Goal: Task Accomplishment & Management: Use online tool/utility

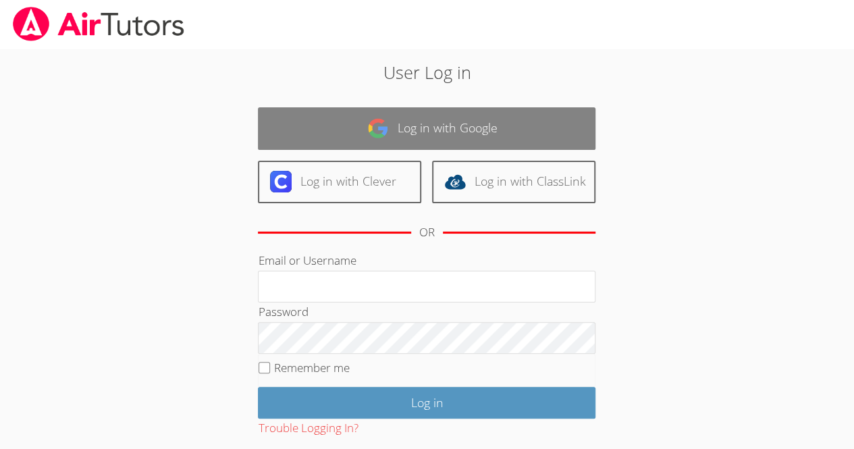
click at [478, 113] on link "Log in with Google" at bounding box center [427, 128] width 338 height 43
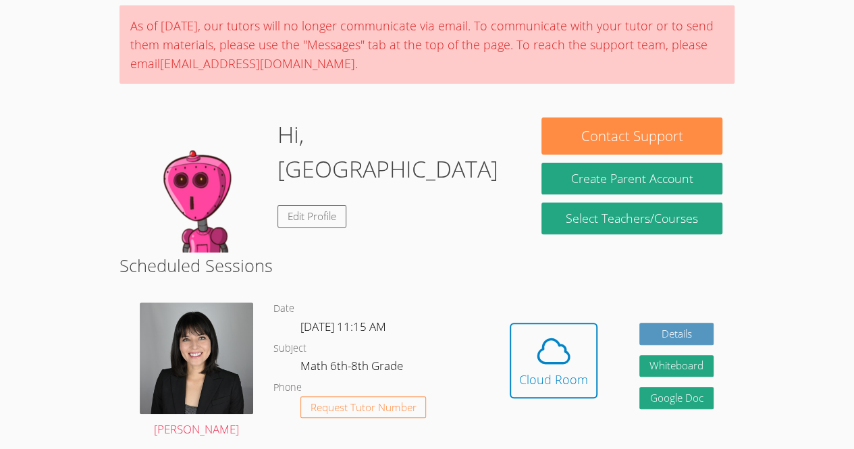
scroll to position [109, 0]
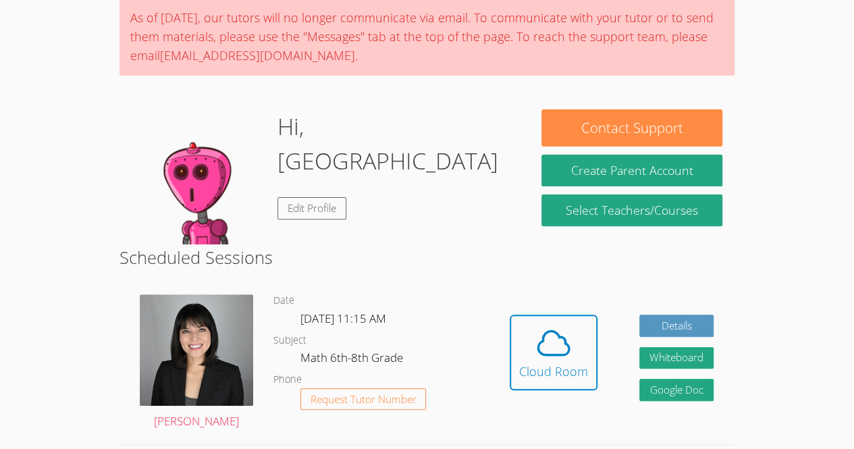
drag, startPoint x: 477, startPoint y: 356, endPoint x: 406, endPoint y: 197, distance: 173.5
click at [406, 197] on div "Hi, Kerlancia Edit Profile" at bounding box center [325, 176] width 386 height 135
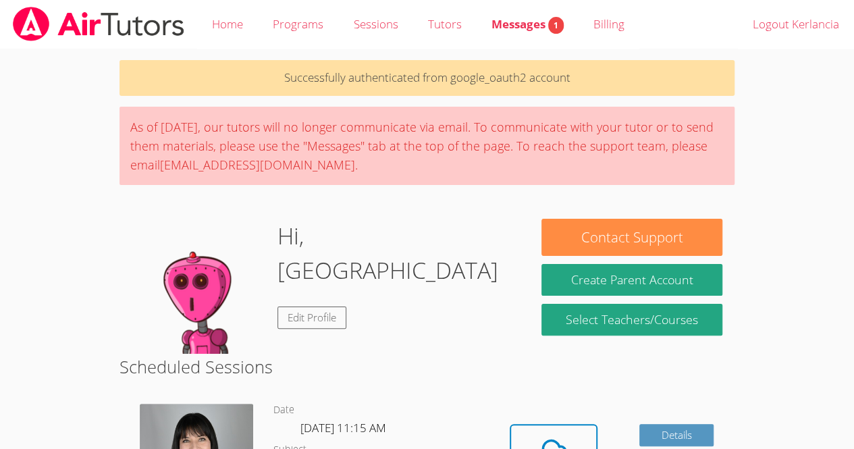
scroll to position [338, 0]
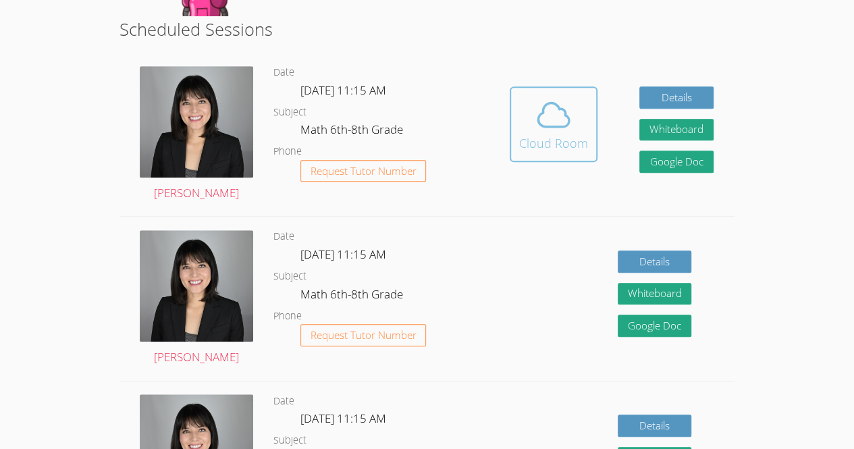
drag, startPoint x: 568, startPoint y: 146, endPoint x: 586, endPoint y: 146, distance: 18.2
drag, startPoint x: 567, startPoint y: 131, endPoint x: 539, endPoint y: 129, distance: 28.4
drag, startPoint x: 548, startPoint y: 111, endPoint x: 546, endPoint y: 91, distance: 19.8
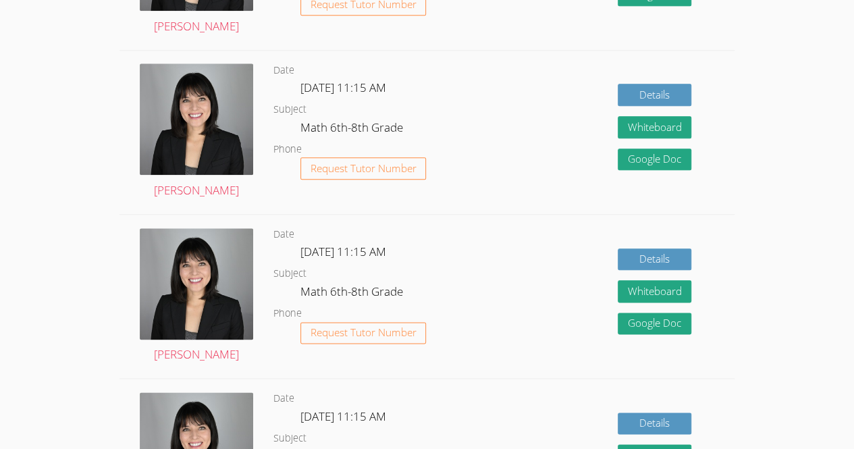
scroll to position [331, 0]
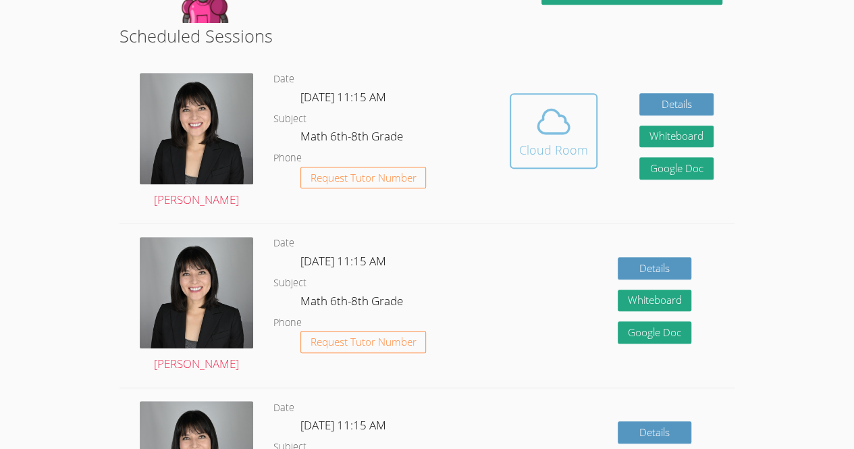
click at [536, 124] on icon at bounding box center [554, 122] width 38 height 38
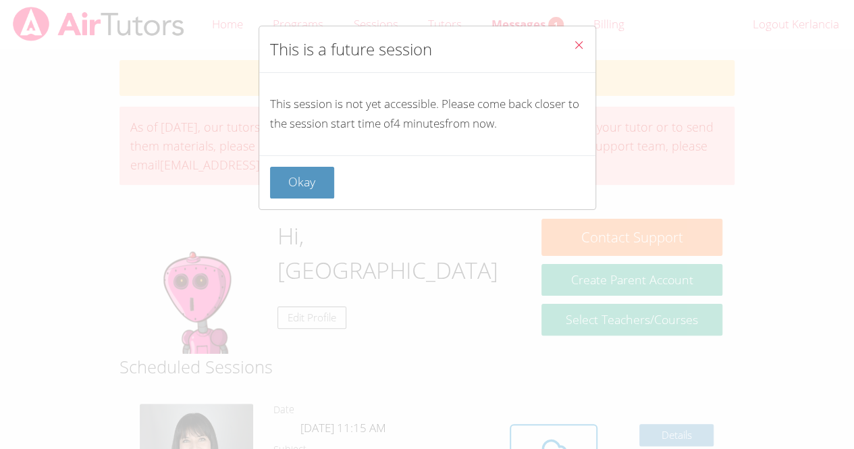
scroll to position [338, 0]
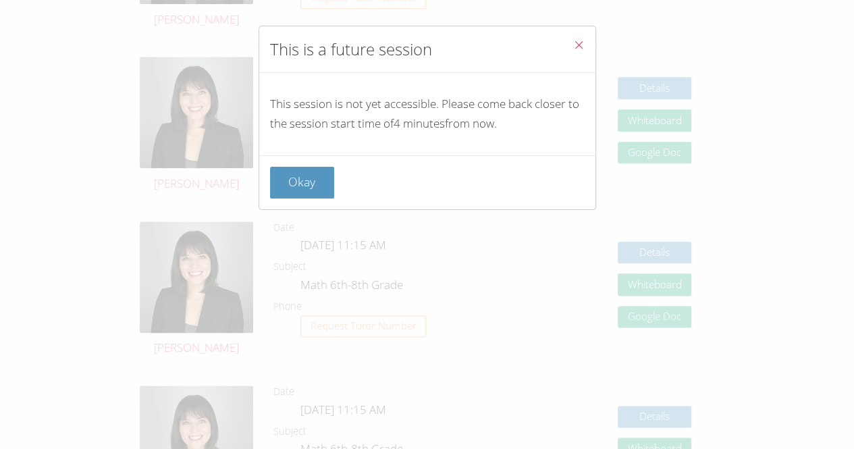
drag, startPoint x: 317, startPoint y: 163, endPoint x: 324, endPoint y: 141, distance: 22.6
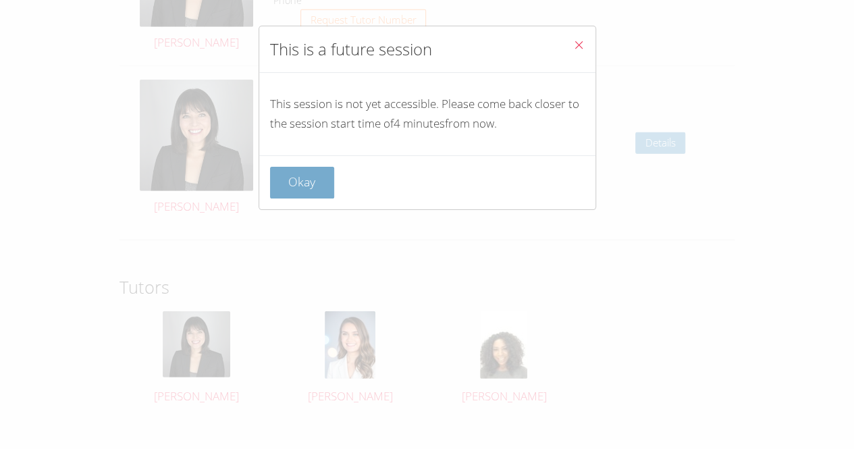
scroll to position [1814, 0]
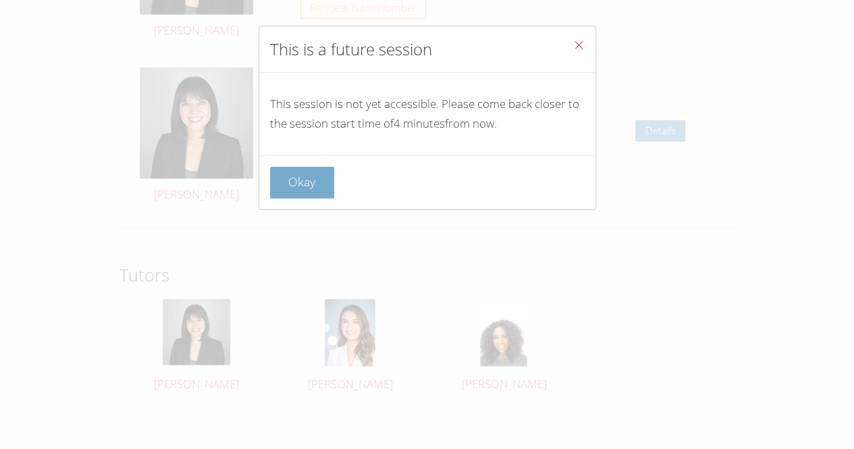
click at [294, 167] on button "Okay" at bounding box center [302, 183] width 65 height 32
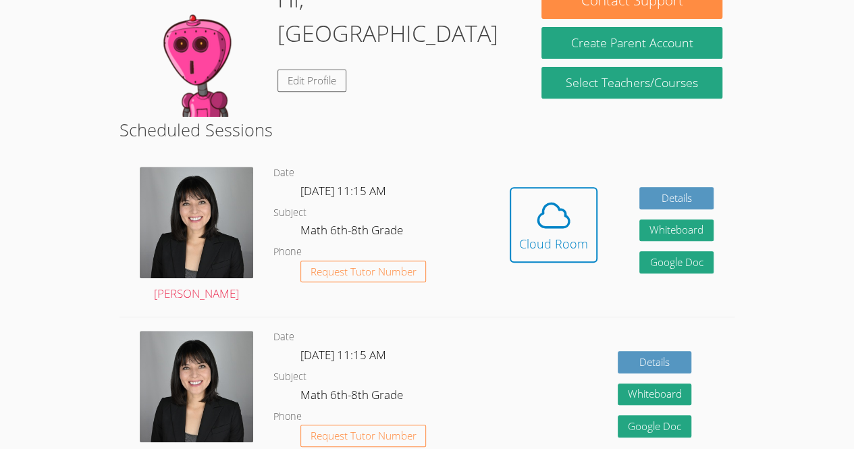
click at [294, 166] on dl "Date Fri Oct 10, 11:15 AM Subject Math 6th-8th Grade Phone Request Tutor Number" at bounding box center [380, 235] width 215 height 140
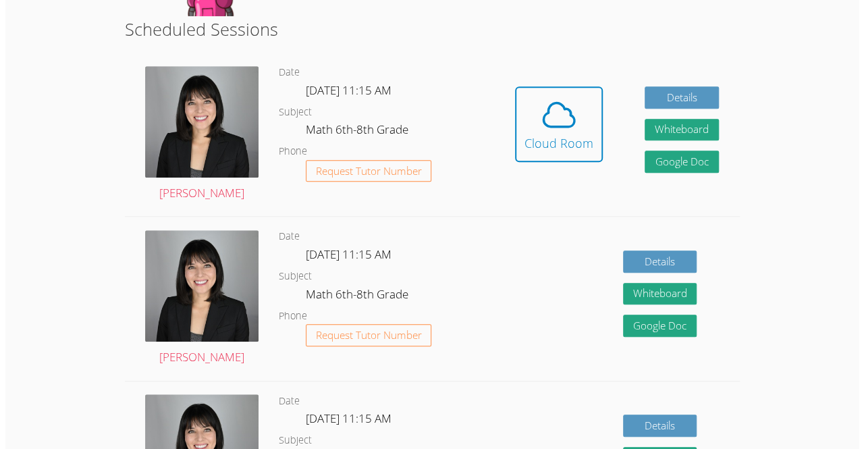
scroll to position [0, 0]
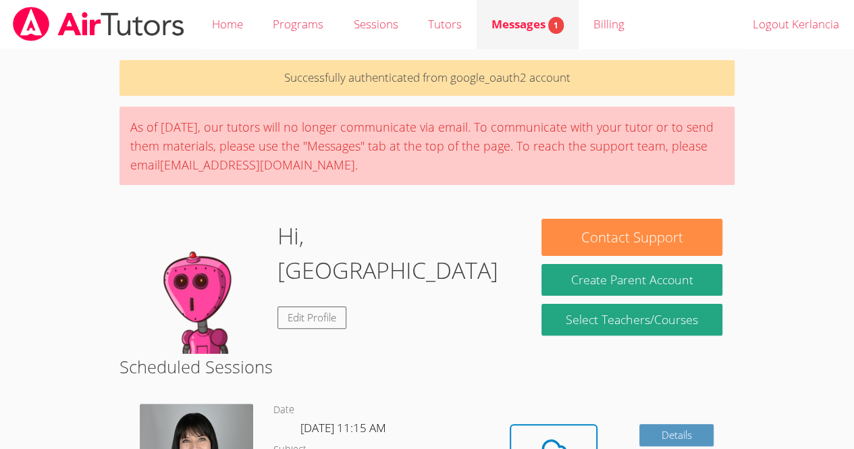
click at [501, 8] on link "Messages 1" at bounding box center [528, 24] width 102 height 49
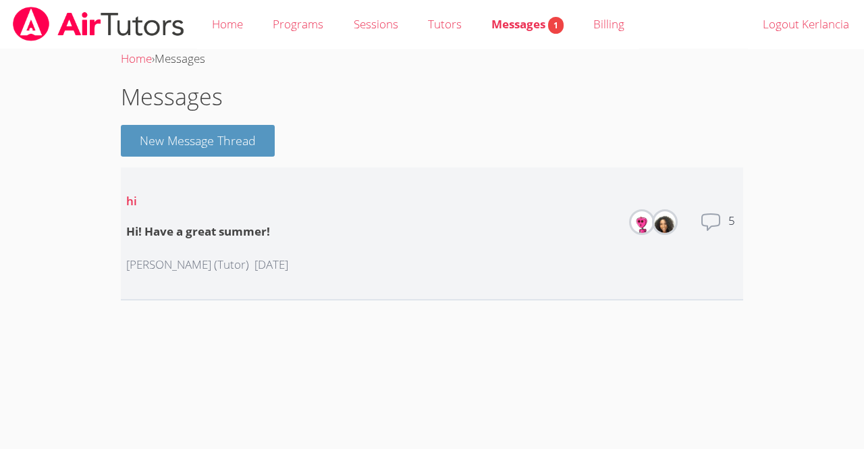
click at [711, 205] on li "hi Hi! Have a great summer! Michelle Dupin (Tutor) 4 months ago Members Total m…" at bounding box center [432, 233] width 623 height 133
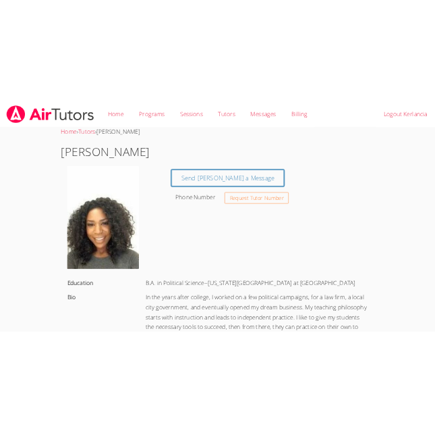
scroll to position [338, 0]
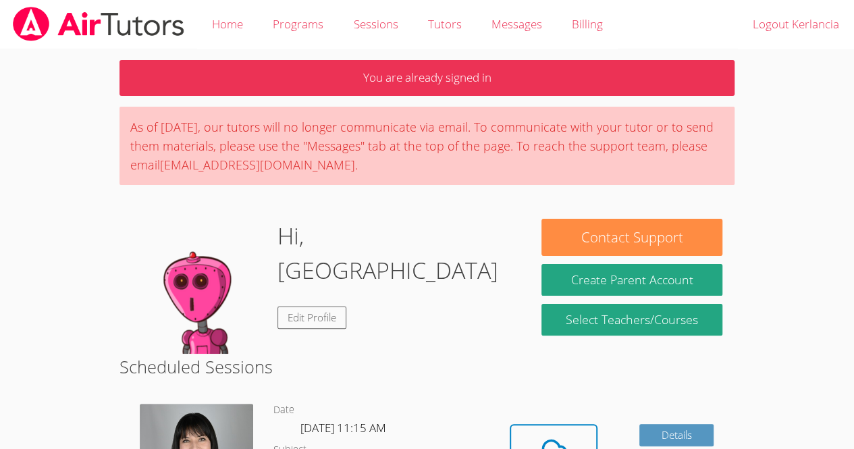
scroll to position [338, 0]
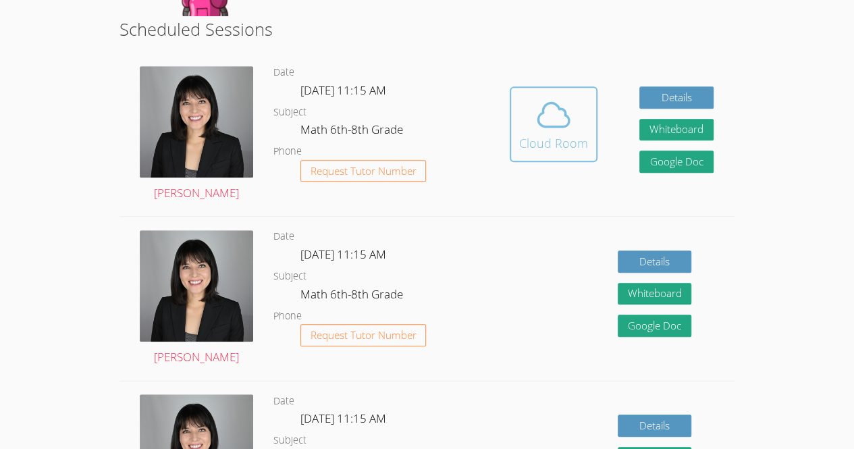
click at [579, 97] on span at bounding box center [553, 115] width 69 height 38
click at [517, 113] on button "Cloud Room" at bounding box center [554, 124] width 88 height 76
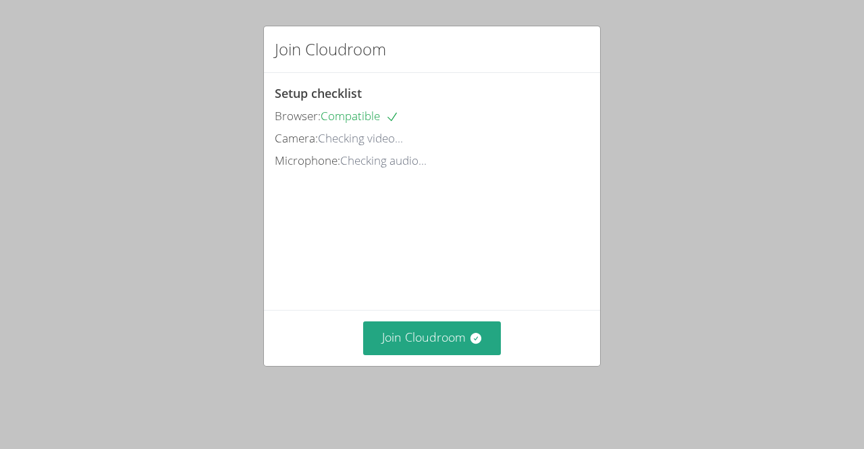
scroll to position [43, 0]
drag, startPoint x: 434, startPoint y: 359, endPoint x: 420, endPoint y: 387, distance: 31.7
click at [420, 387] on div "Join Cloudroom Setup checklist Browser: Compatible Camera: Ready to go! Microph…" at bounding box center [432, 224] width 864 height 449
drag, startPoint x: 419, startPoint y: 379, endPoint x: 421, endPoint y: 336, distance: 42.6
click at [421, 336] on div "Join Cloudroom" at bounding box center [432, 337] width 336 height 55
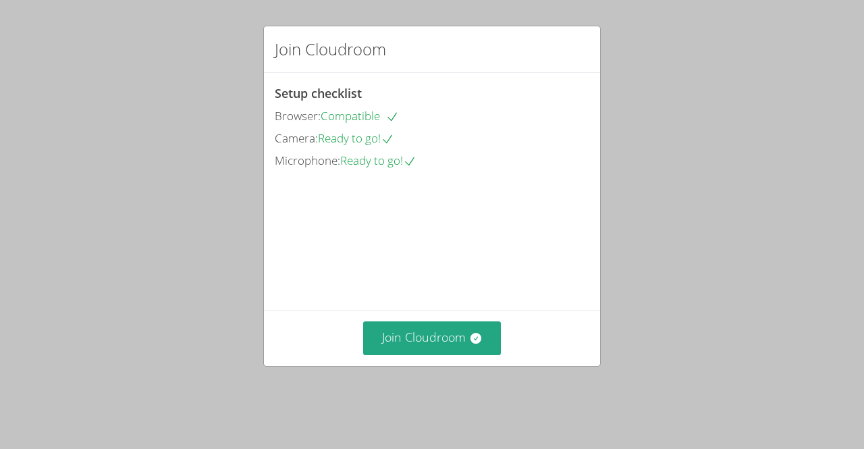
click at [421, 336] on div "Join Cloudroom" at bounding box center [432, 337] width 336 height 55
drag, startPoint x: 399, startPoint y: 374, endPoint x: 392, endPoint y: 384, distance: 12.6
click at [392, 367] on div "Join Cloudroom Setup checklist Browser: Compatible Camera: Ready to go! Microph…" at bounding box center [432, 196] width 338 height 341
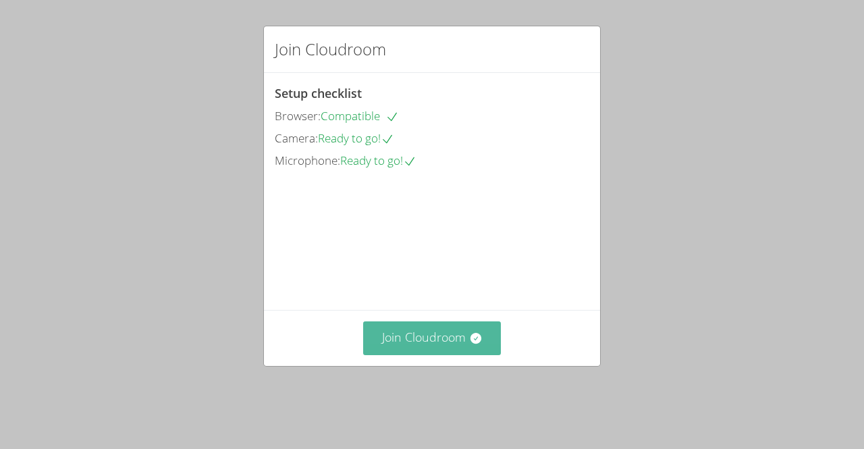
drag, startPoint x: 392, startPoint y: 384, endPoint x: 399, endPoint y: 354, distance: 30.6
click at [399, 354] on div "Join Cloudroom Setup checklist Browser: Compatible Camera: Ready to go! Microph…" at bounding box center [432, 196] width 338 height 341
click at [399, 352] on button "Join Cloudroom" at bounding box center [432, 337] width 138 height 33
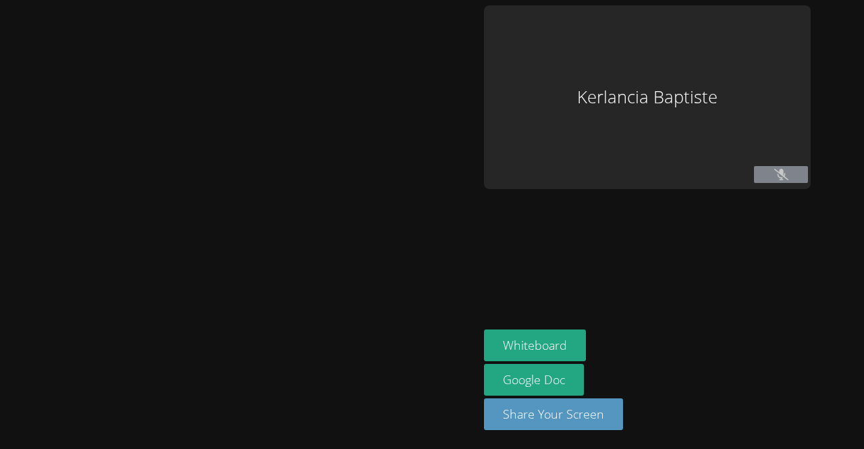
click at [399, 334] on div at bounding box center [239, 224] width 468 height 438
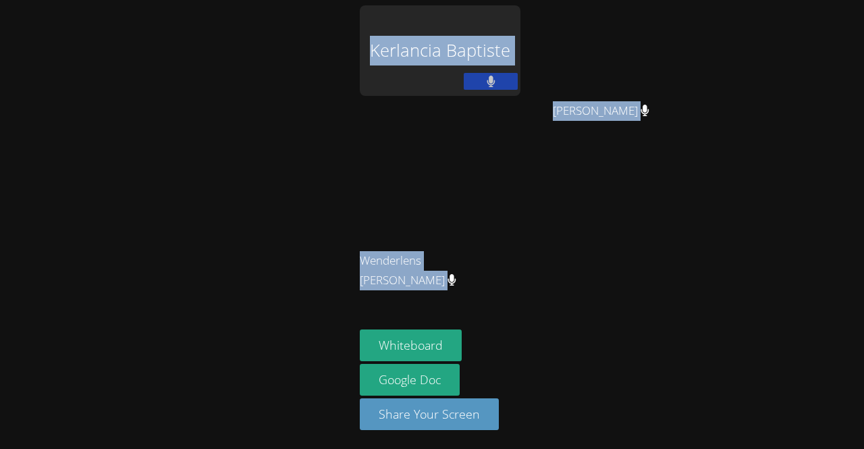
drag, startPoint x: 399, startPoint y: 325, endPoint x: 864, endPoint y: -59, distance: 602.4
click at [864, 0] on html "Kerlancia Baptiste Hansley Bonhomme Hansley Bonhomme Wenderlens Demosthene Wend…" at bounding box center [432, 224] width 864 height 449
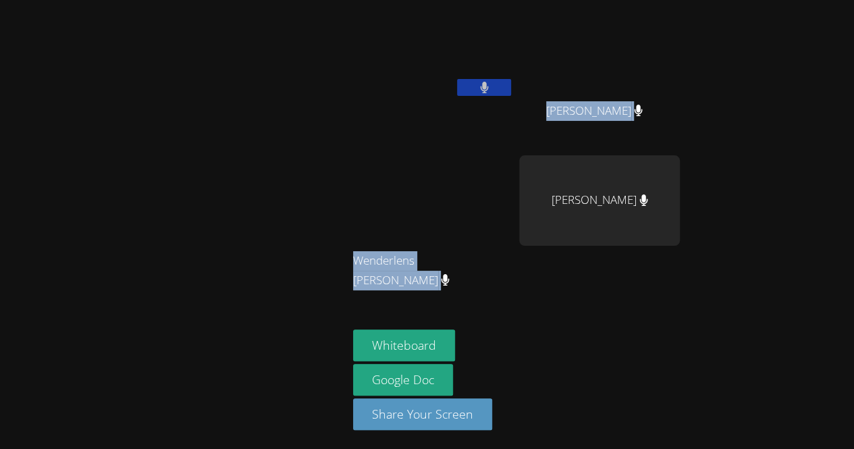
click at [217, 297] on div at bounding box center [173, 224] width 337 height 438
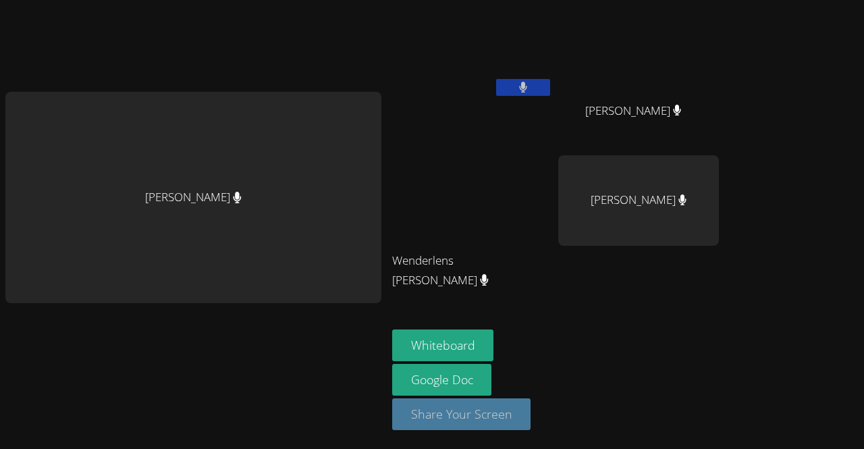
click at [439, 401] on button "Share Your Screen" at bounding box center [461, 414] width 139 height 32
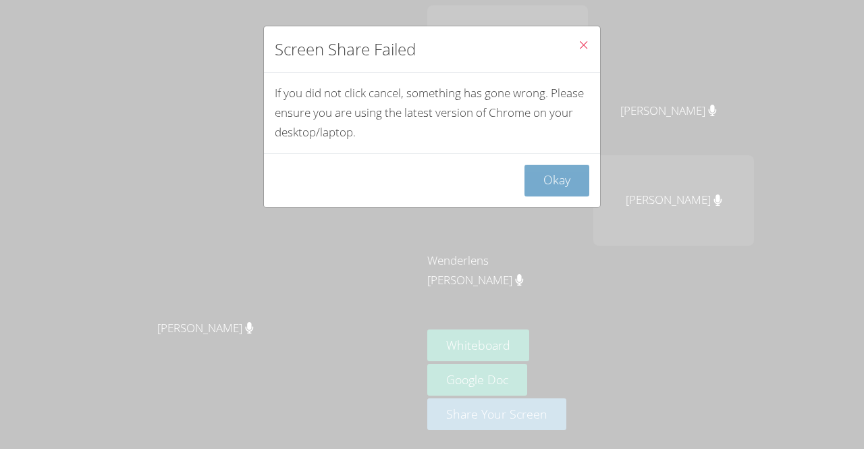
click at [550, 173] on button "Okay" at bounding box center [557, 181] width 65 height 32
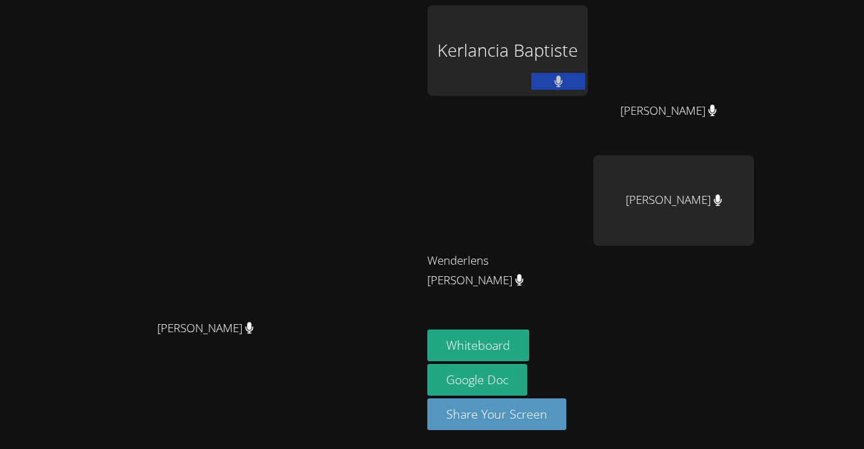
click at [557, 184] on video at bounding box center [507, 200] width 161 height 90
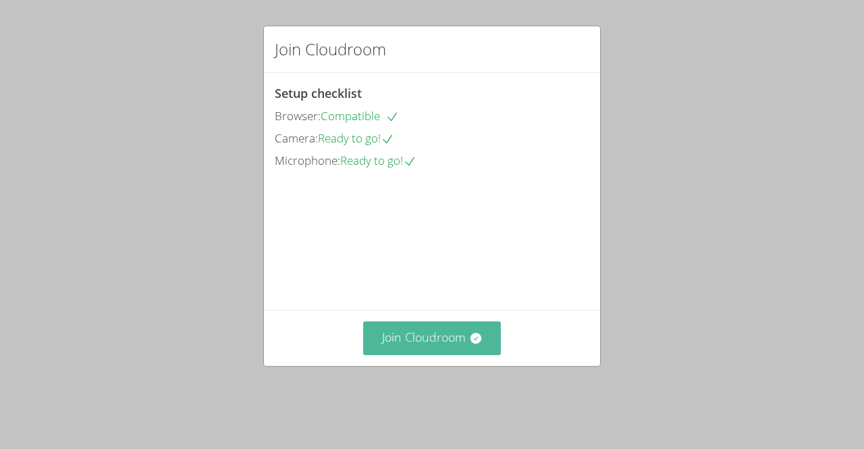
click at [438, 344] on button "Join Cloudroom" at bounding box center [432, 337] width 138 height 33
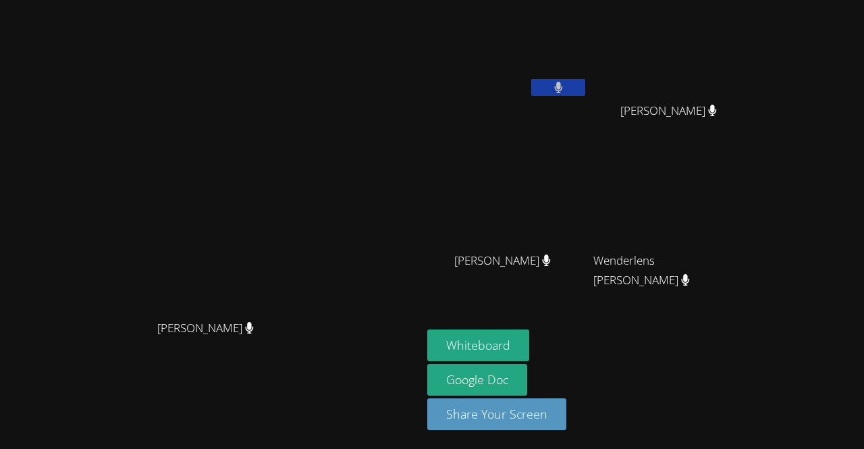
click at [754, 381] on div "Whiteboard Google Doc Share Your Screen" at bounding box center [590, 384] width 327 height 111
click at [313, 313] on video at bounding box center [211, 198] width 203 height 232
drag, startPoint x: 543, startPoint y: 344, endPoint x: 544, endPoint y: 352, distance: 7.5
click at [529, 352] on button "Whiteboard" at bounding box center [478, 345] width 102 height 32
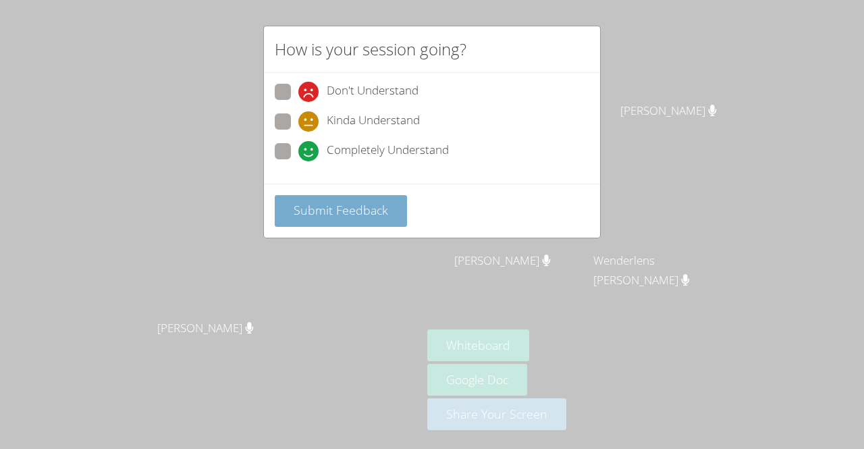
click at [354, 195] on button "Submit Feedback" at bounding box center [341, 211] width 132 height 32
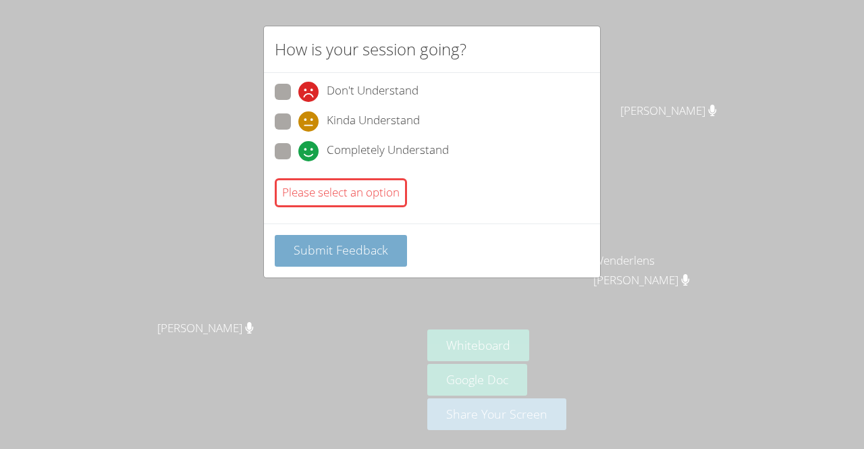
click at [368, 244] on span "Submit Feedback" at bounding box center [341, 250] width 95 height 16
click at [355, 275] on div "How is your session going? Don't Understand Kinda Understand Completely Underst…" at bounding box center [432, 224] width 864 height 449
click at [327, 253] on span "Submit Feedback" at bounding box center [341, 250] width 95 height 16
click at [318, 237] on button "Submit Feedback" at bounding box center [341, 251] width 132 height 32
click at [329, 242] on span "Submit Feedback" at bounding box center [341, 250] width 95 height 16
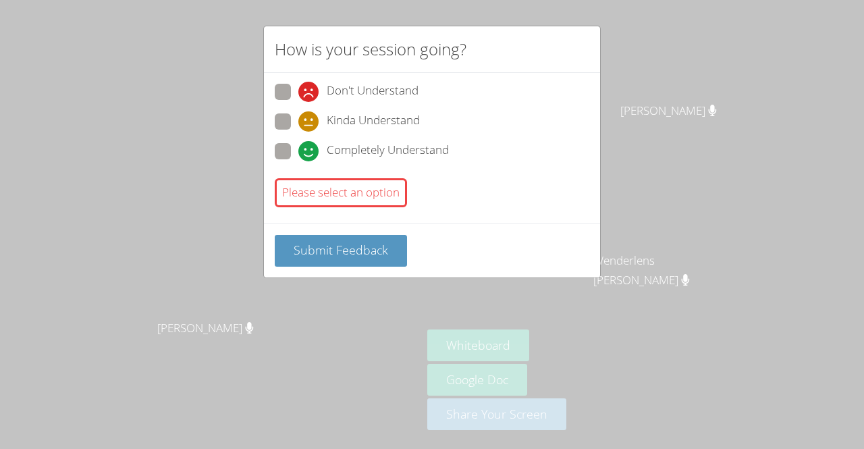
click at [298, 161] on span at bounding box center [298, 161] width 0 height 0
click at [298, 147] on input "Completely Understand" at bounding box center [303, 148] width 11 height 11
radio input "true"
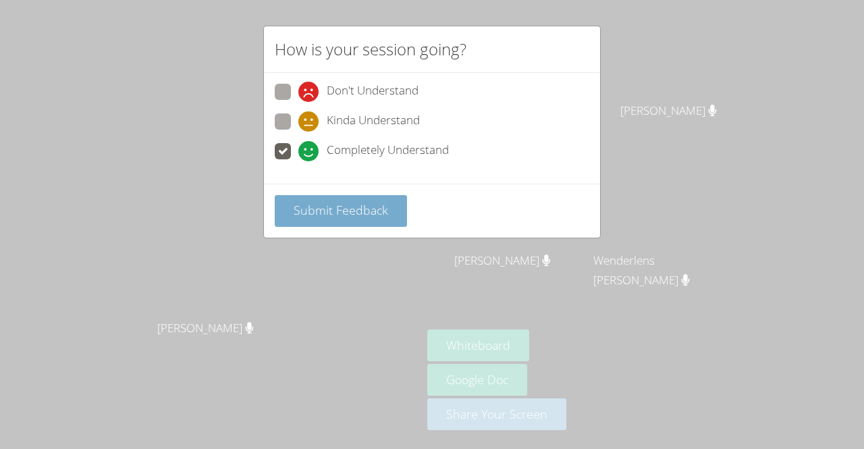
click at [294, 209] on span "Submit Feedback" at bounding box center [341, 210] width 95 height 16
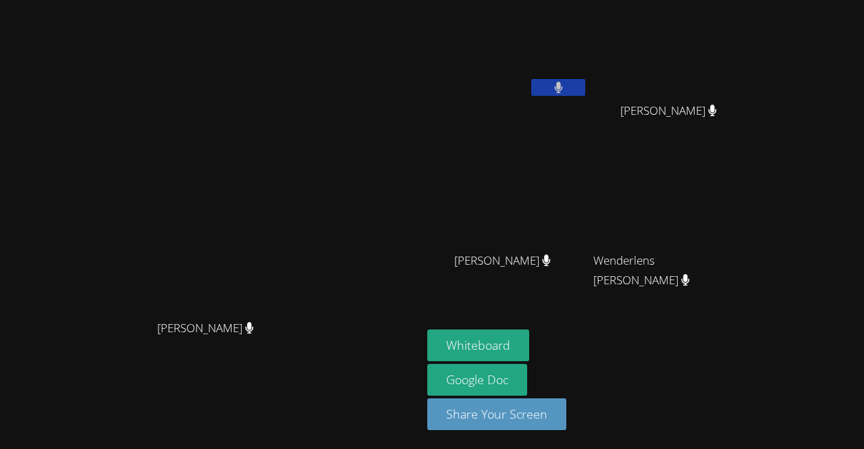
click at [662, 41] on video at bounding box center [673, 50] width 161 height 90
